Goal: Task Accomplishment & Management: Manage account settings

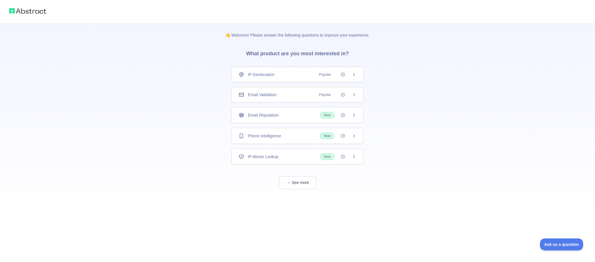
click at [260, 96] on span "Email Validation" at bounding box center [262, 95] width 29 height 6
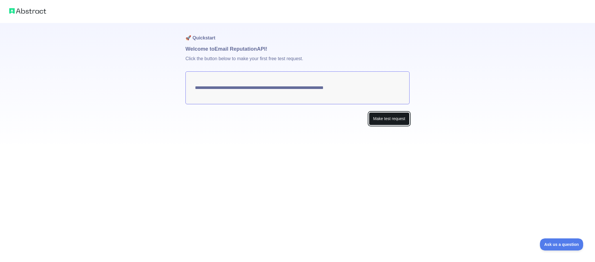
click at [394, 117] on button "Make test request" at bounding box center [389, 118] width 41 height 13
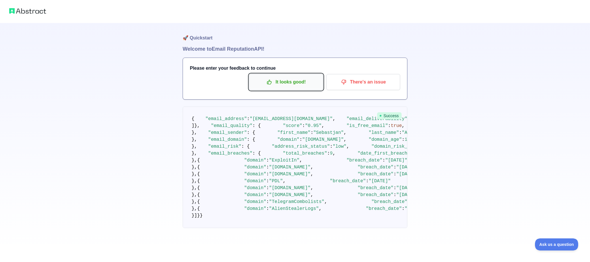
click at [300, 80] on p "It looks good!" at bounding box center [286, 82] width 65 height 10
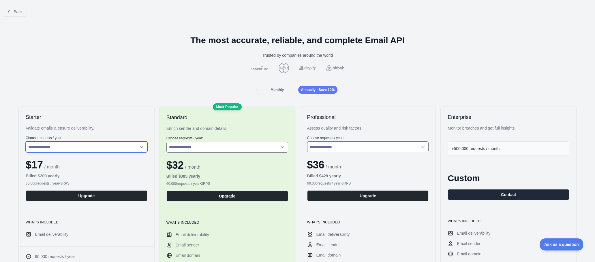
click at [91, 147] on select "**********" at bounding box center [87, 147] width 122 height 11
click at [26, 142] on select "**********" at bounding box center [87, 147] width 122 height 11
click at [274, 90] on span "Monthly" at bounding box center [276, 90] width 13 height 4
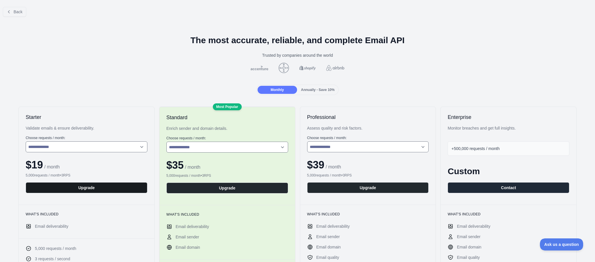
click at [90, 187] on button "Upgrade" at bounding box center [87, 187] width 122 height 11
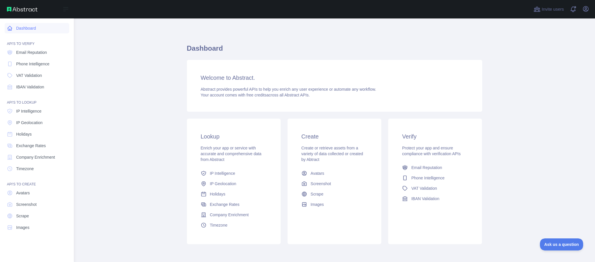
click at [28, 27] on link "Dashboard" at bounding box center [37, 28] width 65 height 10
click at [5, 29] on link "Dashboard" at bounding box center [37, 28] width 65 height 10
click at [31, 51] on span "Email Reputation" at bounding box center [31, 53] width 31 height 6
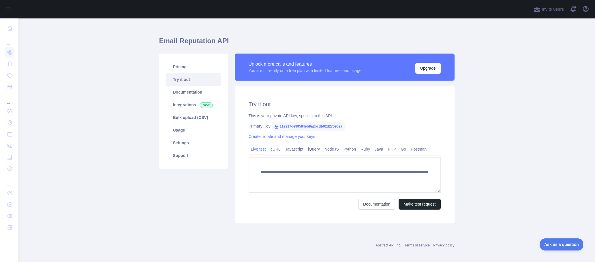
scroll to position [12, 0]
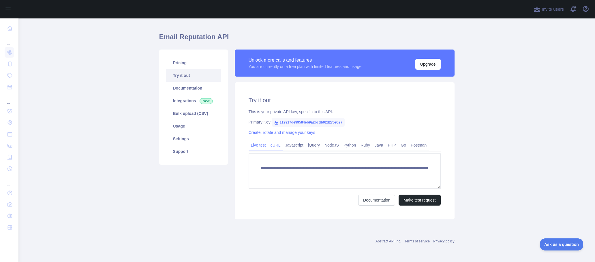
click at [276, 144] on link "cURL" at bounding box center [275, 145] width 15 height 9
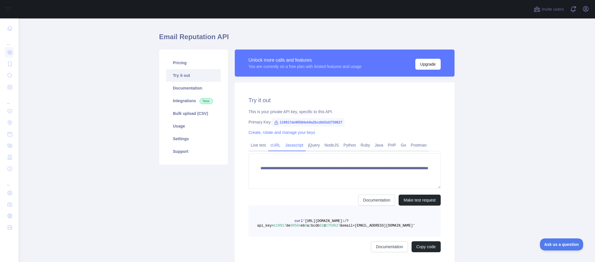
scroll to position [6, 0]
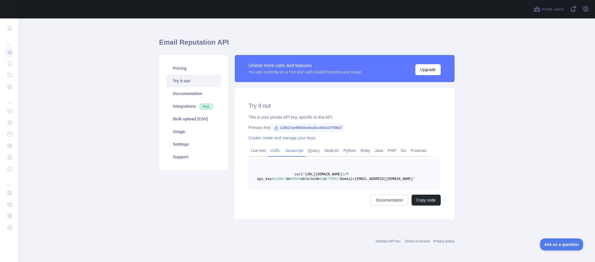
click at [293, 146] on link "Javascript" at bounding box center [294, 150] width 23 height 9
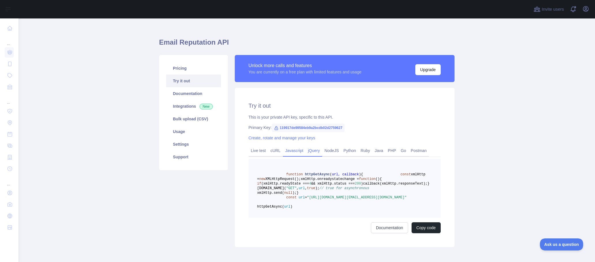
drag, startPoint x: 315, startPoint y: 151, endPoint x: 322, endPoint y: 151, distance: 7.2
click at [315, 151] on link "jQuery" at bounding box center [314, 150] width 16 height 9
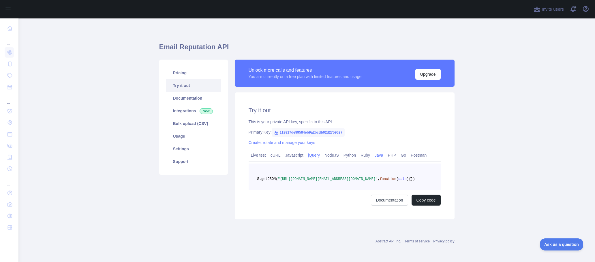
click at [372, 151] on link "Java" at bounding box center [378, 155] width 13 height 9
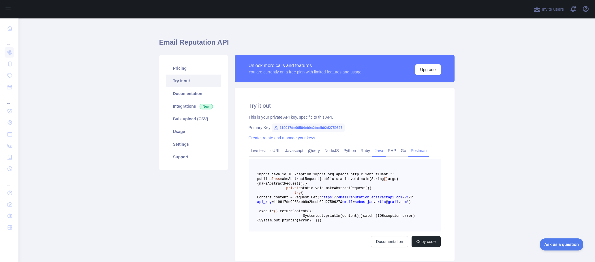
click at [411, 152] on link "Postman" at bounding box center [418, 150] width 20 height 9
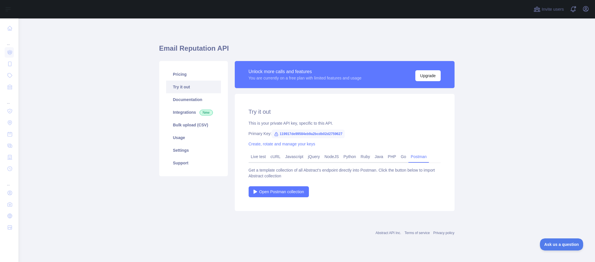
scroll to position [0, 0]
click at [255, 155] on link "Live test" at bounding box center [259, 156] width 20 height 9
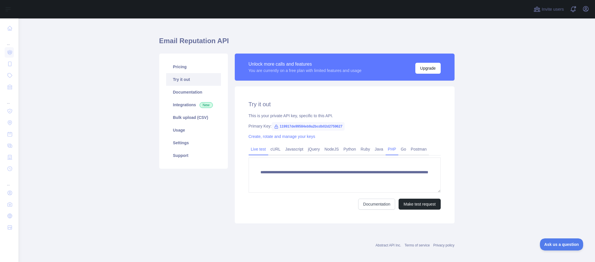
scroll to position [12, 0]
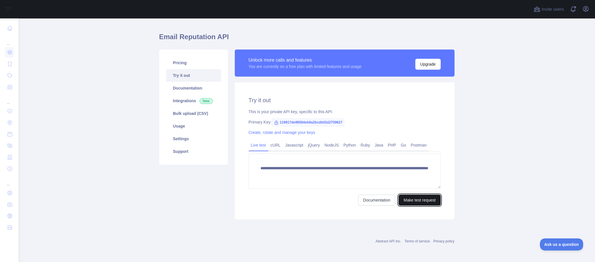
click at [424, 203] on button "Make test request" at bounding box center [419, 200] width 42 height 11
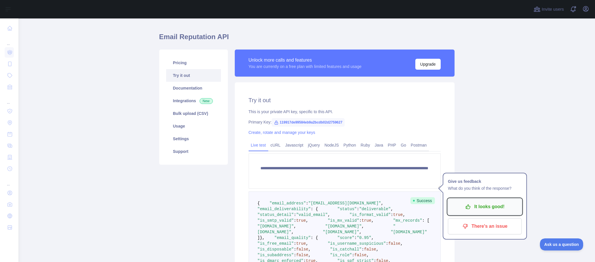
click at [492, 209] on p "It looks good!" at bounding box center [484, 207] width 65 height 10
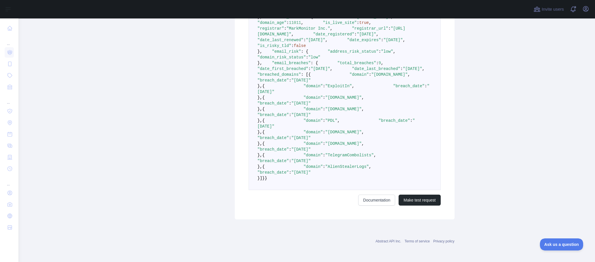
scroll to position [573, 0]
drag, startPoint x: 526, startPoint y: 189, endPoint x: 437, endPoint y: 143, distance: 100.2
click at [526, 187] on main "**********" at bounding box center [306, 140] width 576 height 244
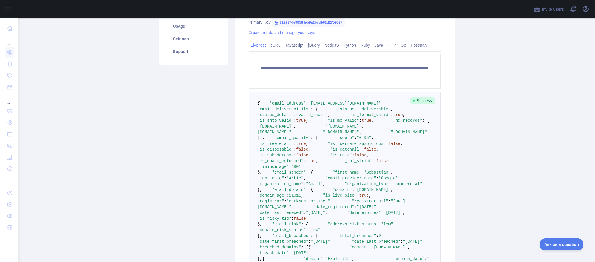
scroll to position [0, 0]
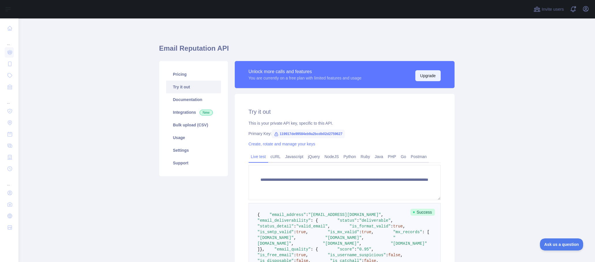
click at [430, 74] on button "Upgrade" at bounding box center [427, 75] width 25 height 11
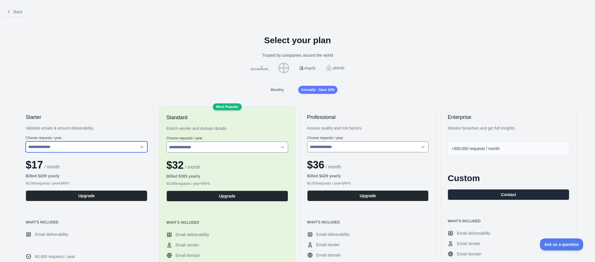
click at [98, 146] on select "**********" at bounding box center [87, 147] width 122 height 11
click at [278, 90] on span "Monthly" at bounding box center [276, 90] width 13 height 4
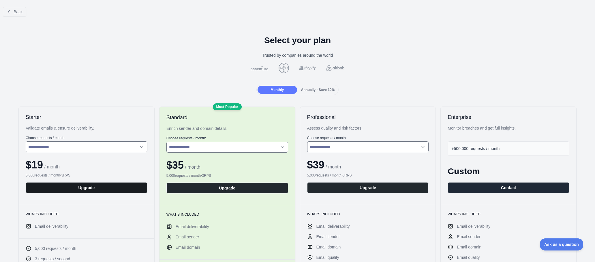
click at [88, 191] on button "Upgrade" at bounding box center [87, 187] width 122 height 11
click at [14, 12] on span "Back" at bounding box center [18, 12] width 9 height 5
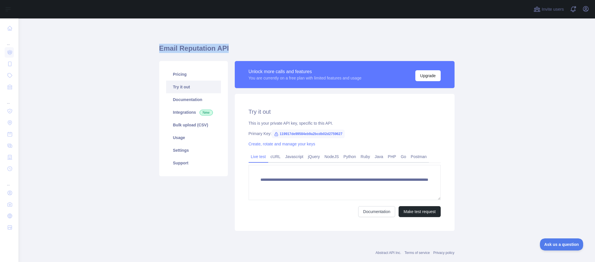
drag, startPoint x: 150, startPoint y: 47, endPoint x: 238, endPoint y: 48, distance: 88.5
click at [238, 48] on main "**********" at bounding box center [306, 140] width 576 height 244
click at [238, 48] on h1 "Email Reputation API" at bounding box center [306, 51] width 295 height 14
click at [181, 165] on link "Support" at bounding box center [193, 163] width 55 height 13
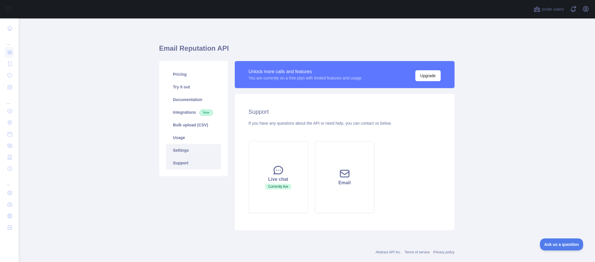
click at [181, 153] on link "Settings" at bounding box center [193, 150] width 55 height 13
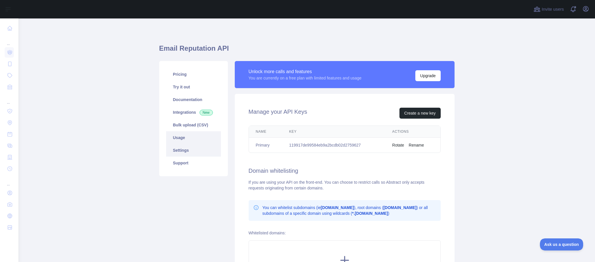
click at [178, 140] on link "Usage" at bounding box center [193, 137] width 55 height 13
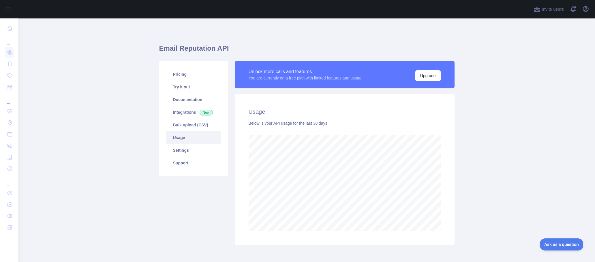
scroll to position [244, 572]
click at [189, 116] on link "Integrations New" at bounding box center [193, 112] width 55 height 13
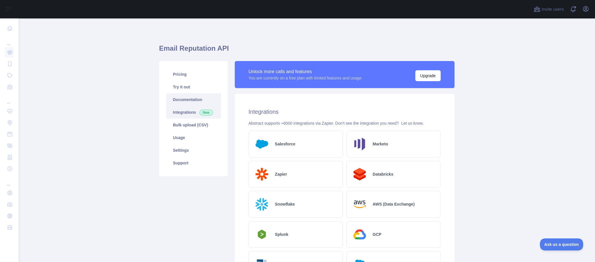
click at [184, 100] on link "Documentation" at bounding box center [193, 99] width 55 height 13
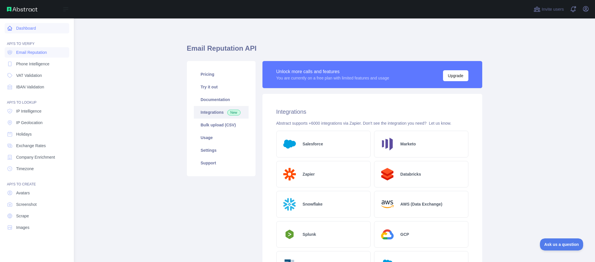
click at [22, 27] on link "Dashboard" at bounding box center [37, 28] width 65 height 10
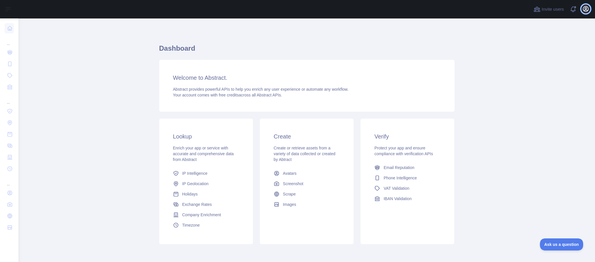
click at [588, 10] on icon "button" at bounding box center [585, 8] width 7 height 7
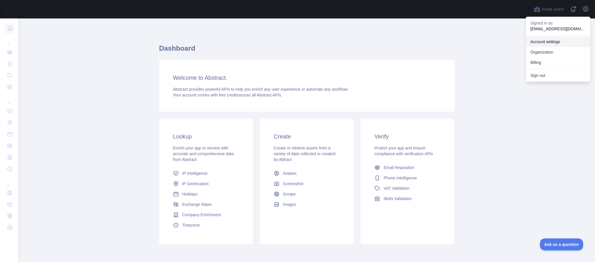
click at [560, 39] on link "Account settings" at bounding box center [558, 42] width 65 height 10
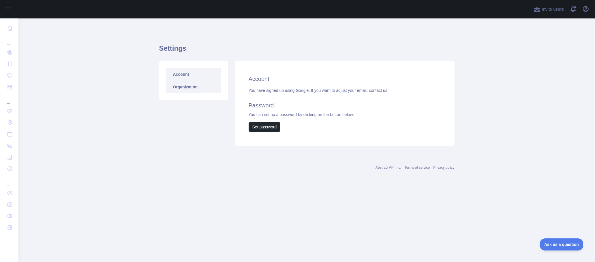
click at [189, 90] on link "Organization" at bounding box center [193, 87] width 55 height 13
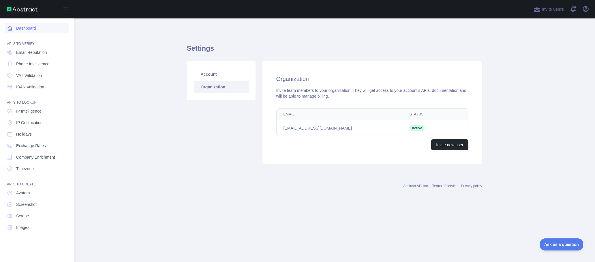
click at [28, 30] on link "Dashboard" at bounding box center [37, 28] width 65 height 10
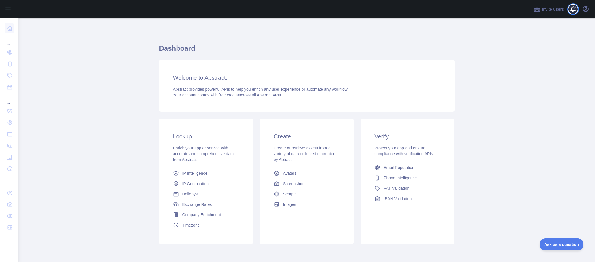
click at [574, 10] on span at bounding box center [575, 9] width 12 height 18
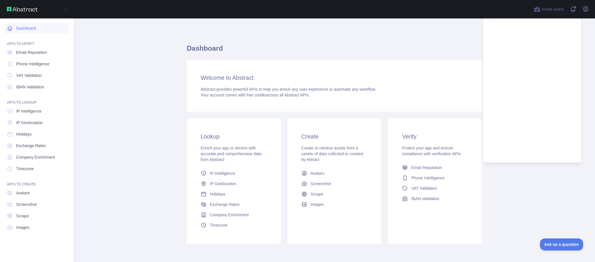
click at [10, 30] on icon at bounding box center [10, 28] width 4 height 4
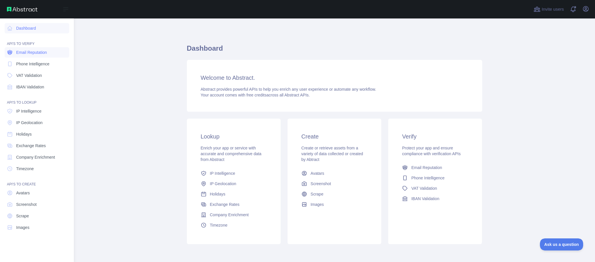
click at [27, 52] on span "Email Reputation" at bounding box center [31, 53] width 31 height 6
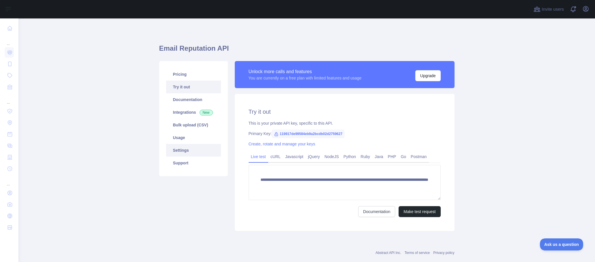
click at [183, 150] on link "Settings" at bounding box center [193, 150] width 55 height 13
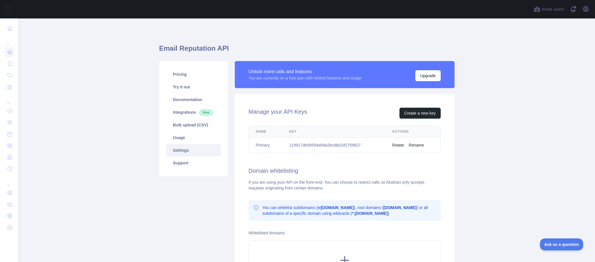
click at [364, 146] on td "119917de99584eb9a2bcdb02d2759627" at bounding box center [333, 145] width 103 height 15
drag, startPoint x: 372, startPoint y: 145, endPoint x: 286, endPoint y: 145, distance: 86.8
click at [286, 145] on td "119917de99584eb9a2bcdb02d2759627" at bounding box center [333, 145] width 103 height 15
click at [396, 146] on button "Rotate" at bounding box center [398, 145] width 12 height 6
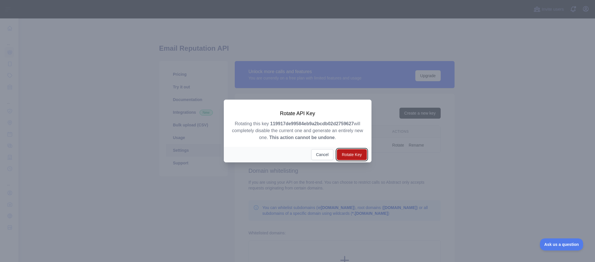
click at [360, 154] on button "Rotate Key" at bounding box center [352, 154] width 30 height 11
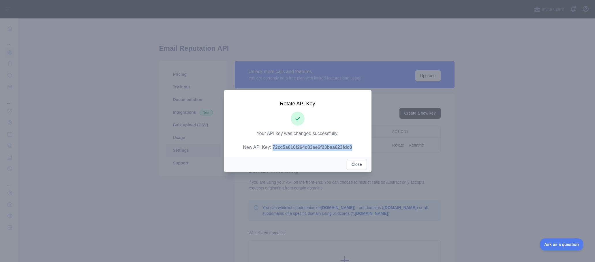
drag, startPoint x: 359, startPoint y: 148, endPoint x: 271, endPoint y: 146, distance: 88.0
click at [271, 146] on p "Your API key was changed successfully. New API Key: 72cc5a010f264c83ae6f23baa62…" at bounding box center [298, 140] width 134 height 21
copy strong "72cc5a010f264c83ae6f23baa623fdc0"
click at [359, 163] on button "Close" at bounding box center [357, 164] width 20 height 11
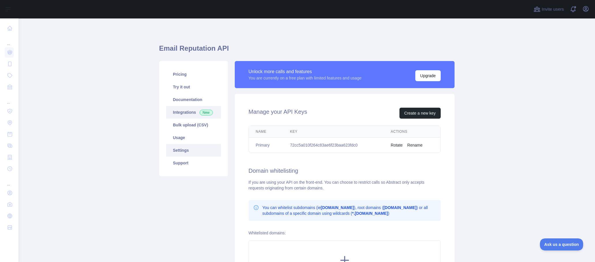
click at [187, 113] on link "Integrations New" at bounding box center [193, 112] width 55 height 13
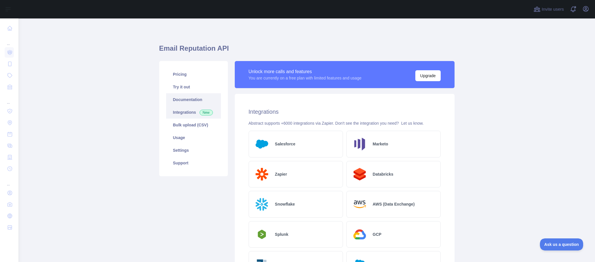
click at [188, 101] on link "Documentation" at bounding box center [193, 99] width 55 height 13
click at [178, 91] on link "Try it out" at bounding box center [193, 87] width 55 height 13
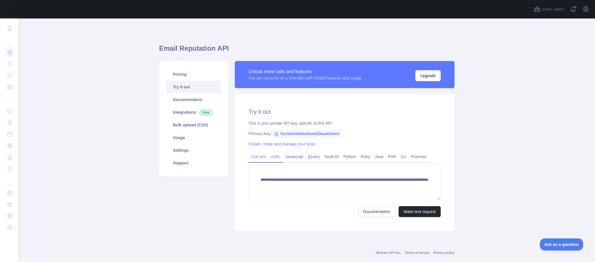
click at [273, 159] on link "cURL" at bounding box center [275, 156] width 15 height 9
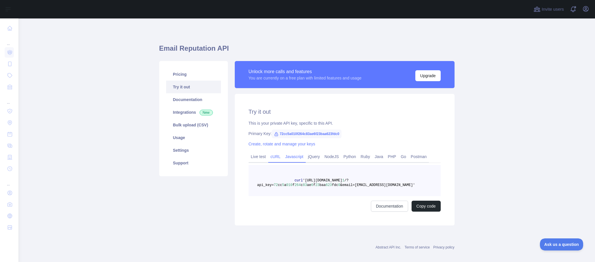
click at [289, 159] on link "Javascript" at bounding box center [294, 156] width 23 height 9
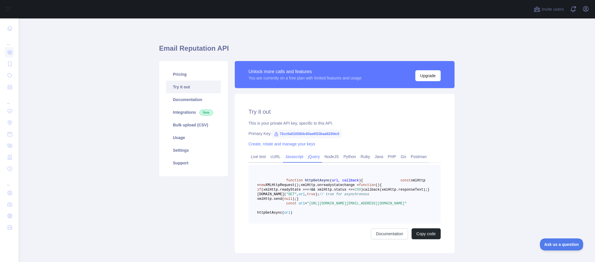
click at [312, 157] on link "jQuery" at bounding box center [314, 156] width 16 height 9
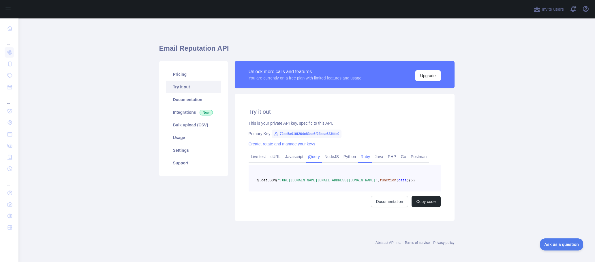
click at [359, 158] on link "Ruby" at bounding box center [365, 156] width 14 height 9
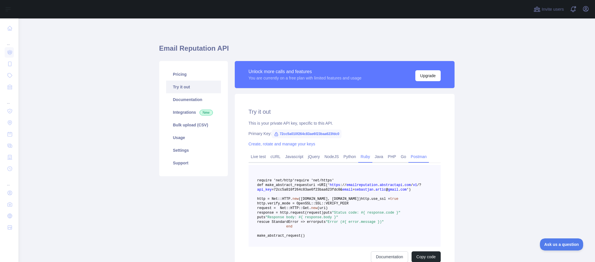
click at [414, 157] on link "Postman" at bounding box center [418, 156] width 20 height 9
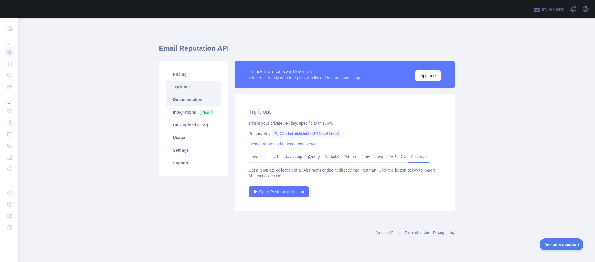
click at [183, 101] on link "Documentation" at bounding box center [193, 99] width 55 height 13
drag, startPoint x: 270, startPoint y: 143, endPoint x: 283, endPoint y: 147, distance: 14.0
click at [270, 143] on link "Create, rotate and manage your keys" at bounding box center [282, 144] width 67 height 5
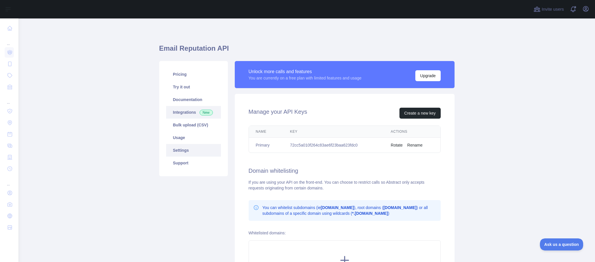
click at [195, 113] on link "Integrations New" at bounding box center [193, 112] width 55 height 13
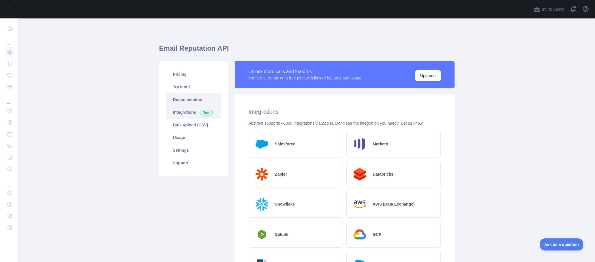
click at [186, 96] on link "Documentation" at bounding box center [193, 99] width 55 height 13
click at [187, 101] on link "Documentation" at bounding box center [193, 99] width 55 height 13
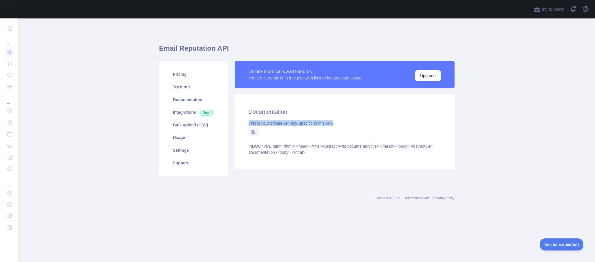
drag, startPoint x: 242, startPoint y: 125, endPoint x: 336, endPoint y: 120, distance: 94.1
click at [336, 120] on div "Documentation This is your private API key, specific to this API. <!DOCTYPE htm…" at bounding box center [345, 132] width 220 height 76
drag, startPoint x: 339, startPoint y: 121, endPoint x: 314, endPoint y: 121, distance: 24.8
click at [314, 121] on div "This is your private API key, specific to this API." at bounding box center [345, 124] width 192 height 6
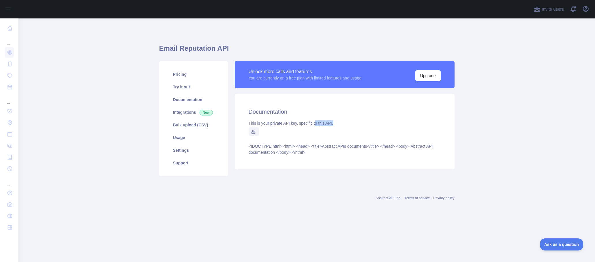
click at [314, 121] on div "This is your private API key, specific to this API." at bounding box center [345, 124] width 192 height 6
click at [254, 132] on icon at bounding box center [252, 131] width 3 height 3
click at [266, 142] on div "Documentation This is your private API key, specific to this API. <!DOCTYPE htm…" at bounding box center [345, 132] width 220 height 76
click at [294, 148] on article "<!DOCTYPE html> <html> <head> <title>Abstract APIs documents</title> </head> <b…" at bounding box center [345, 150] width 192 height 12
click at [323, 155] on article "<!DOCTYPE html> <html> <head> <title>Abstract APIs documents</title> </head> <b…" at bounding box center [345, 150] width 192 height 12
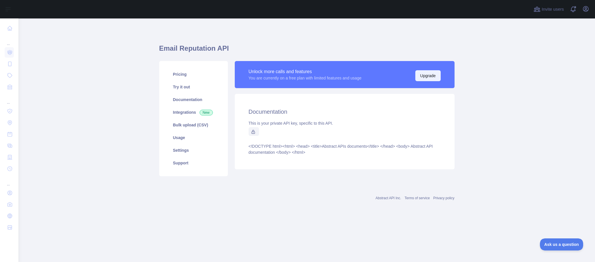
click at [436, 73] on button "Upgrade" at bounding box center [427, 75] width 25 height 11
drag, startPoint x: 246, startPoint y: 80, endPoint x: 369, endPoint y: 80, distance: 123.4
click at [369, 80] on div "Unlock more calls and features You are currently on a free plan with limited fe…" at bounding box center [345, 74] width 220 height 27
click at [369, 80] on div "Unlock more calls and features You are currently on a free plan with limited fe…" at bounding box center [345, 74] width 192 height 13
click at [423, 76] on button "Upgrade" at bounding box center [427, 75] width 25 height 11
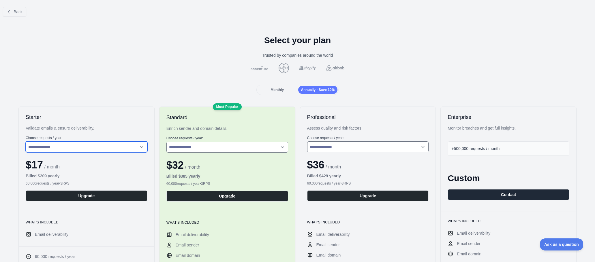
click at [71, 147] on select "**********" at bounding box center [87, 147] width 122 height 11
click at [94, 89] on div "Monthly Annually - Save 10%" at bounding box center [298, 90] width 586 height 10
click at [281, 88] on span "Monthly" at bounding box center [276, 90] width 13 height 4
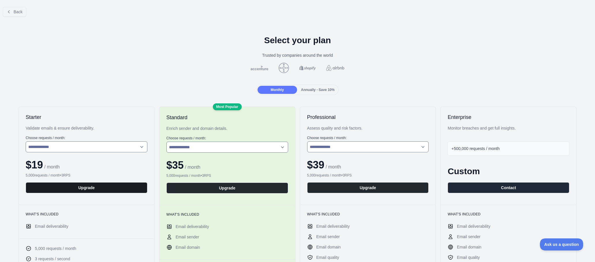
click at [85, 190] on button "Upgrade" at bounding box center [87, 187] width 122 height 11
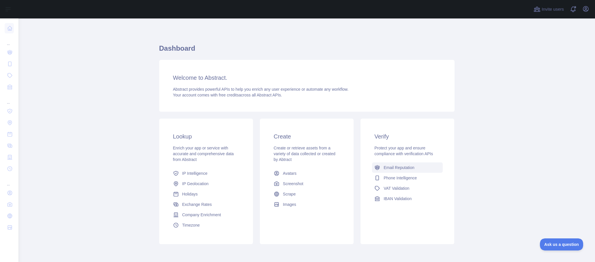
click at [399, 170] on span "Email Reputation" at bounding box center [398, 168] width 31 height 6
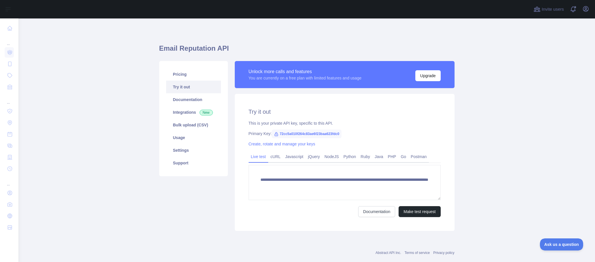
click at [399, 134] on div "Primary Key: 72cc5a010f264c83ae6f23baa623fdc0" at bounding box center [345, 134] width 192 height 6
drag, startPoint x: 276, startPoint y: 133, endPoint x: 355, endPoint y: 132, distance: 79.0
click at [355, 132] on div "Primary Key: 72cc5a010f264c83ae6f23baa623fdc0" at bounding box center [345, 134] width 192 height 6
copy span "72cc5a010f264c83ae6f23baa623fdc0"
click at [528, 142] on main "**********" at bounding box center [306, 140] width 576 height 244
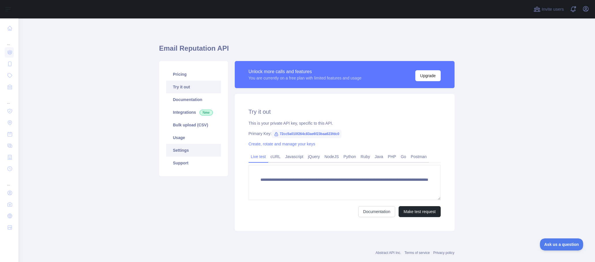
drag, startPoint x: 193, startPoint y: 154, endPoint x: 191, endPoint y: 151, distance: 3.2
click at [192, 154] on link "Settings" at bounding box center [193, 150] width 55 height 13
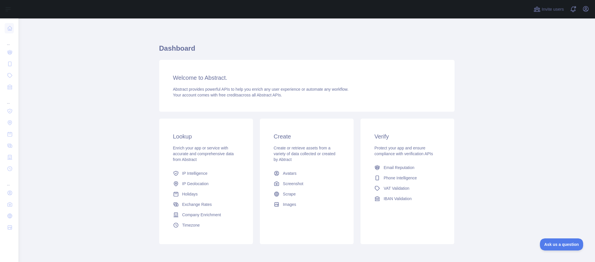
drag, startPoint x: 138, startPoint y: 34, endPoint x: 141, endPoint y: 40, distance: 6.7
click at [141, 40] on main "Dashboard Welcome to Abstract. Abstract provides powerful APIs to help you enri…" at bounding box center [306, 140] width 576 height 244
